Goal: Find specific page/section: Find specific page/section

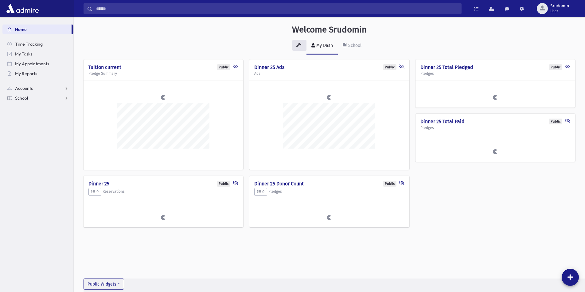
click at [28, 99] on span "School" at bounding box center [21, 98] width 13 height 6
click at [30, 108] on span "Students" at bounding box center [26, 108] width 17 height 6
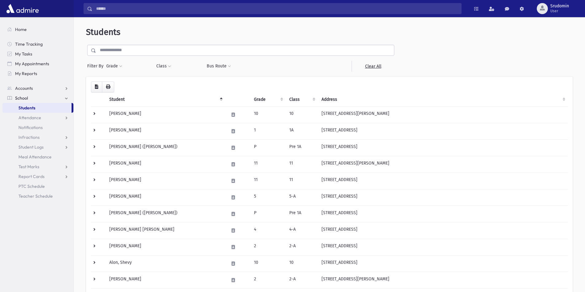
click at [143, 51] on input "text" at bounding box center [245, 50] width 298 height 11
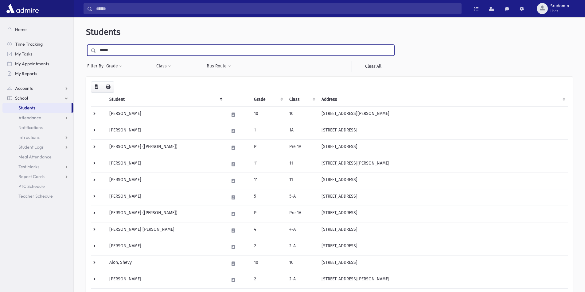
type input "*****"
click at [86, 45] on input "submit" at bounding box center [94, 49] width 17 height 8
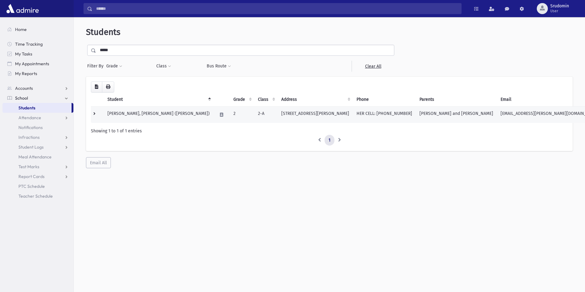
click at [277, 111] on td "2411 Mott Ave Far Rockaway, NY 11691" at bounding box center [314, 114] width 75 height 17
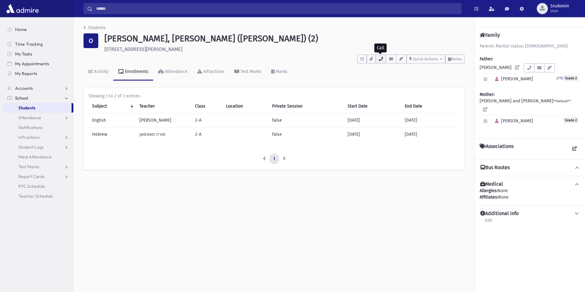
click at [376, 61] on button "button" at bounding box center [380, 59] width 10 height 9
